Goal: Register for event/course

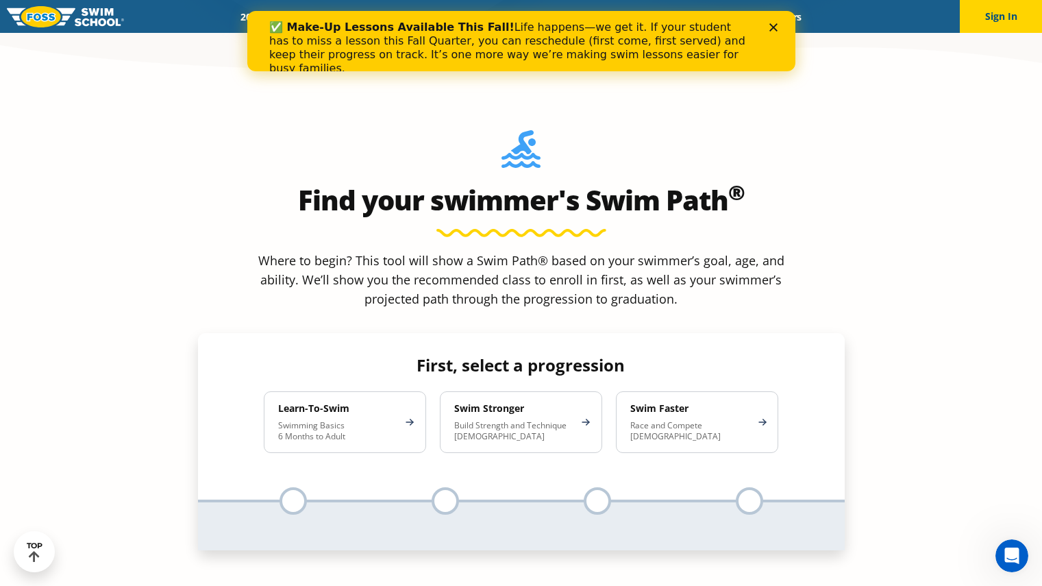
scroll to position [1204, 0]
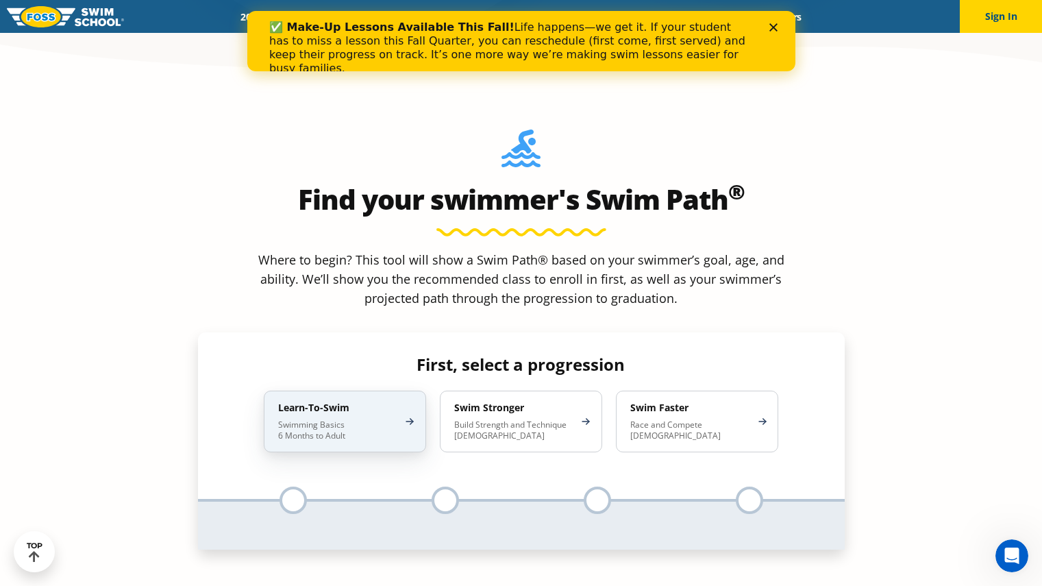
click at [300, 419] on p "Swimming Basics 6 Months to Adult" at bounding box center [338, 430] width 120 height 22
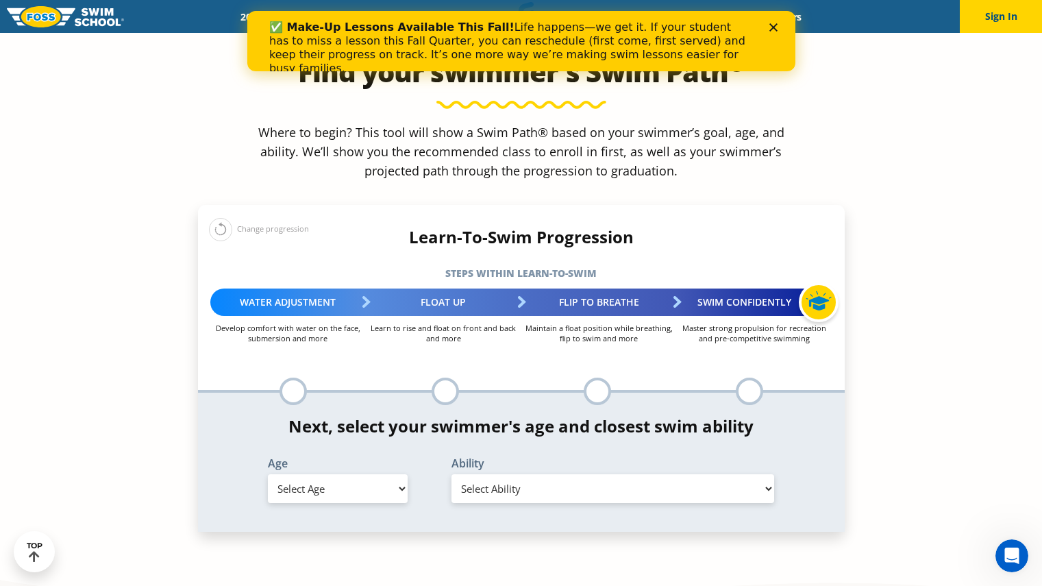
scroll to position [1330, 0]
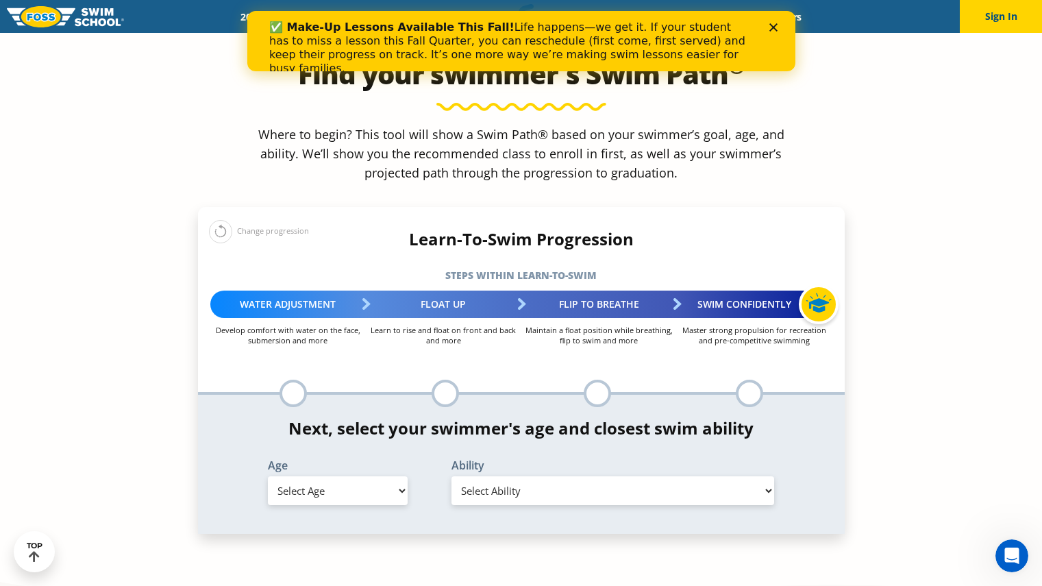
click at [380, 476] on select "Select Age [DEMOGRAPHIC_DATA] months - 1 year 1 year 2 years 3 years 4 years 5 …" at bounding box center [338, 490] width 140 height 29
click at [268, 476] on select "Select Age [DEMOGRAPHIC_DATA] months - 1 year 1 year 2 years 3 years 4 years 5 …" at bounding box center [338, 490] width 140 height 29
click at [373, 476] on select "Select Age [DEMOGRAPHIC_DATA] months - 1 year 1 year 2 years 3 years 4 years 5 …" at bounding box center [338, 490] width 140 height 29
select select "6-years"
click at [268, 476] on select "Select Age [DEMOGRAPHIC_DATA] months - 1 year 1 year 2 years 3 years 4 years 5 …" at bounding box center [338, 490] width 140 height 29
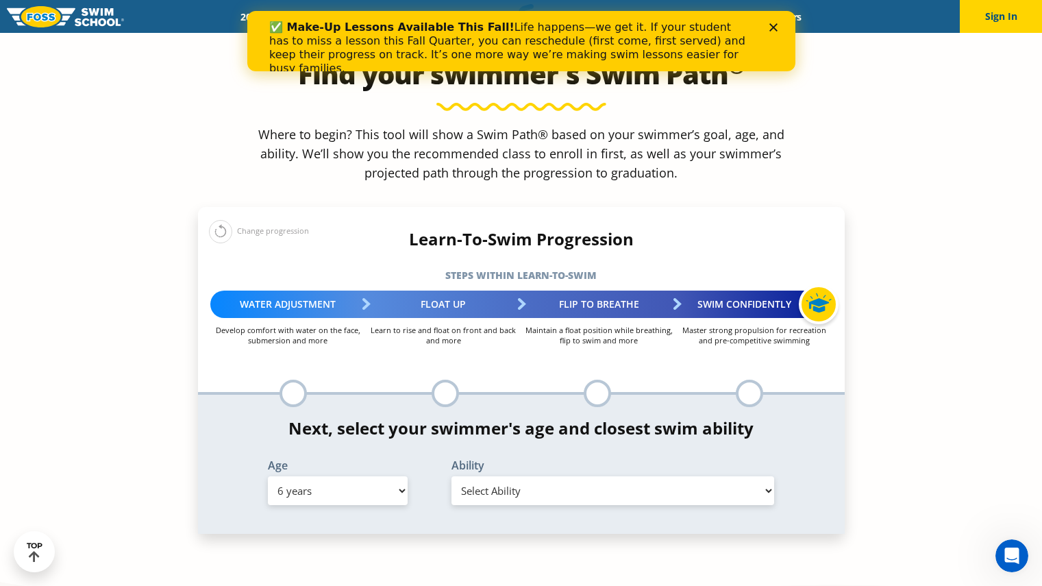
click at [572, 476] on select "Select Ability First in-water experience When in the water, reliant on a life j…" at bounding box center [613, 490] width 323 height 29
click at [452, 476] on select "Select Ability First in-water experience When in the water, reliant on a life j…" at bounding box center [613, 490] width 323 height 29
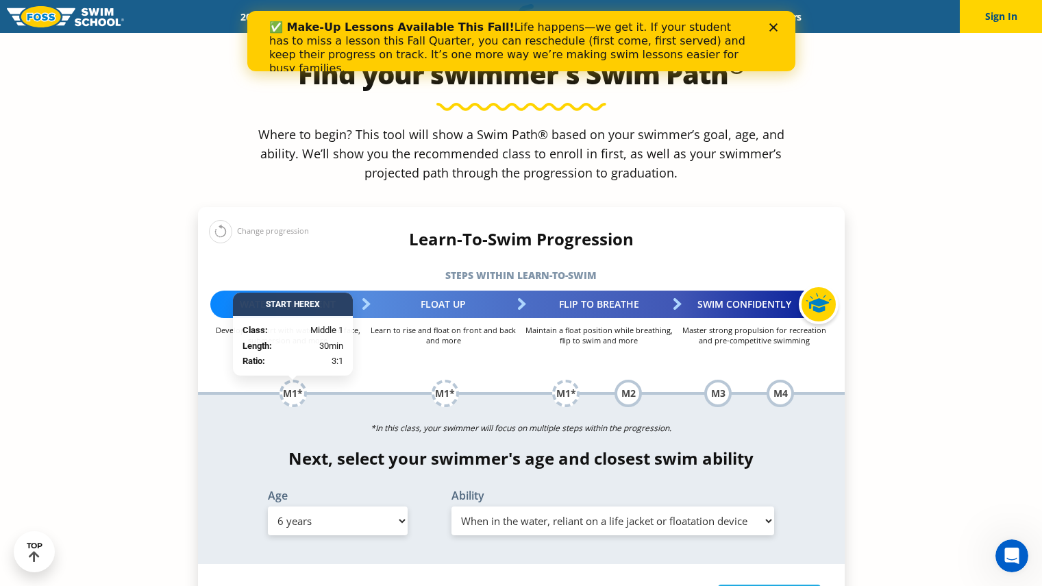
click at [689, 506] on select "Select Ability First in-water experience When in the water, reliant on a life j…" at bounding box center [613, 520] width 323 height 29
click at [452, 506] on select "Select Ability First in-water experience When in the water, reliant on a life j…" at bounding box center [613, 520] width 323 height 29
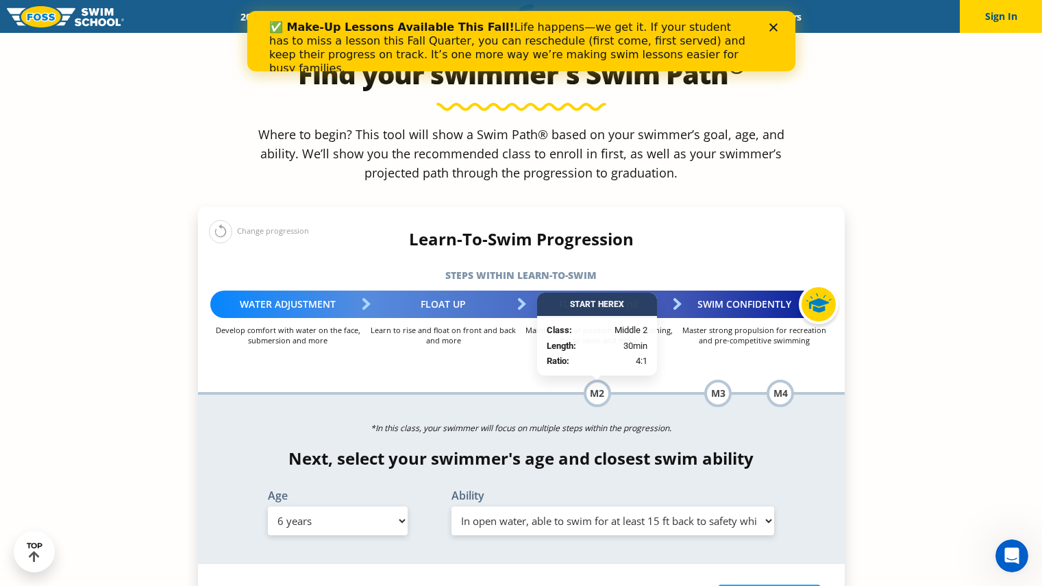
click at [582, 506] on select "Select Ability First in-water experience When in the water, reliant on a life j…" at bounding box center [613, 520] width 323 height 29
select select "6-years-when-in-the-water-reliant-on-a-life-jacket-or-floatation-device"
click at [452, 506] on select "Select Ability First in-water experience When in the water, reliant on a life j…" at bounding box center [613, 520] width 323 height 29
